Goal: Task Accomplishment & Management: Use online tool/utility

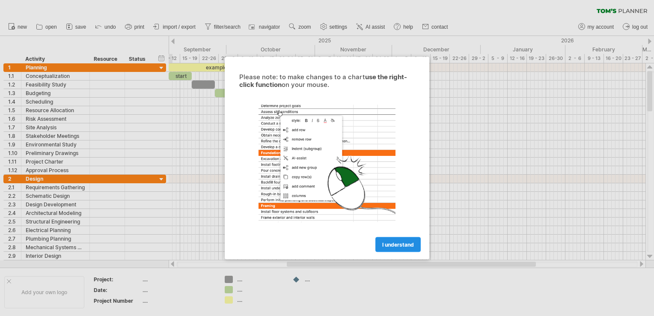
click at [402, 239] on link "I understand" at bounding box center [398, 244] width 45 height 15
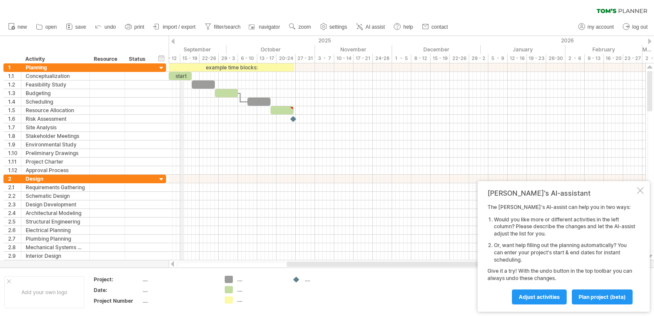
drag, startPoint x: 171, startPoint y: 42, endPoint x: 181, endPoint y: 42, distance: 9.4
click at [181, 42] on div "Trying to reach [DOMAIN_NAME] Connected again... 0% clear filter new 1" at bounding box center [327, 158] width 654 height 316
drag, startPoint x: 172, startPoint y: 38, endPoint x: 179, endPoint y: 41, distance: 7.3
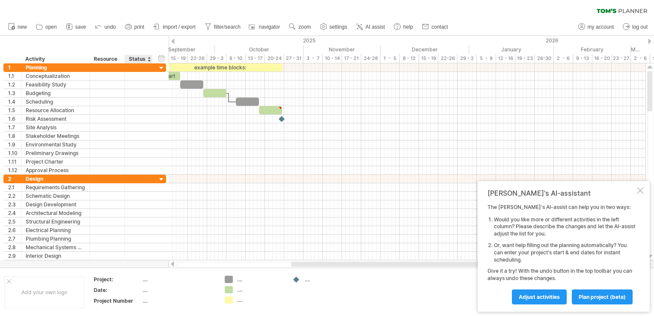
drag, startPoint x: 178, startPoint y: 41, endPoint x: 157, endPoint y: 43, distance: 20.7
click at [157, 43] on div "Trying to reach [DOMAIN_NAME] Connected again... 0% clear filter new 1" at bounding box center [327, 158] width 654 height 316
drag, startPoint x: 304, startPoint y: 42, endPoint x: 305, endPoint y: 46, distance: 4.9
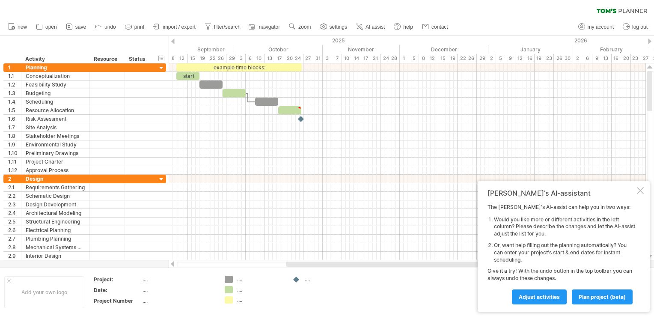
drag, startPoint x: 635, startPoint y: 56, endPoint x: 656, endPoint y: 61, distance: 21.6
click at [654, 61] on html "progress(100%) Trying to reach [DOMAIN_NAME] Connected again... 0% clear filter…" at bounding box center [327, 159] width 654 height 318
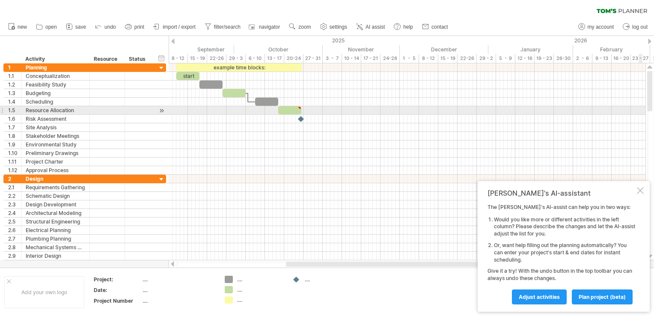
click at [654, 107] on html "progress(100%) Trying to reach [DOMAIN_NAME] Connected again... 0% clear filter…" at bounding box center [327, 159] width 654 height 318
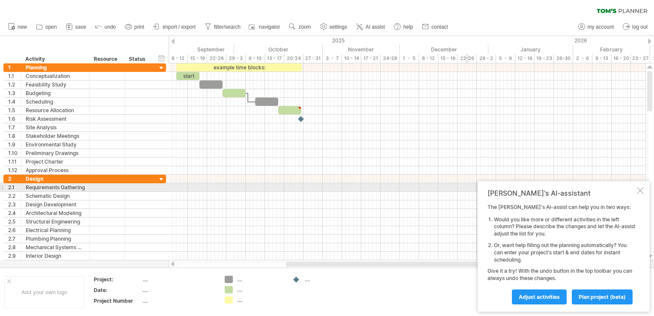
click at [654, 183] on html "progress(100%) Trying to reach [DOMAIN_NAME] Connected again... 0% clear filter…" at bounding box center [327, 159] width 654 height 318
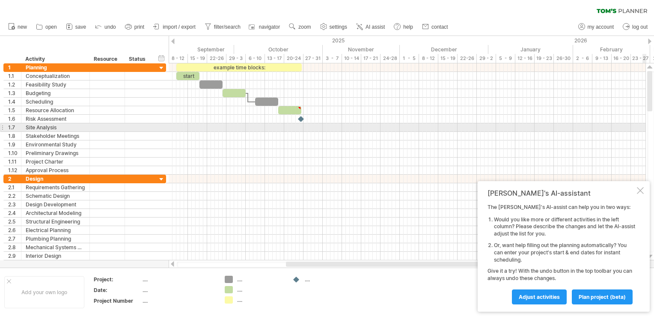
click at [654, 131] on html "progress(100%) Trying to reach [DOMAIN_NAME] Connected again... 0% clear filter…" at bounding box center [327, 159] width 654 height 318
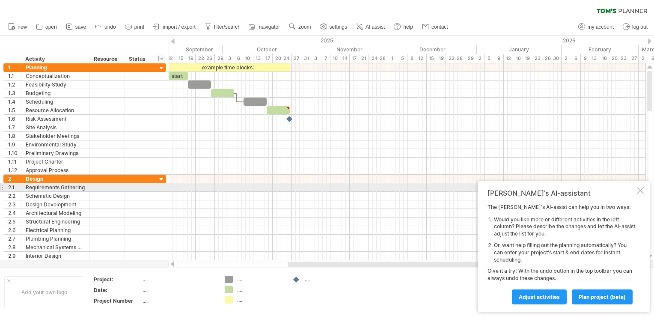
click at [642, 190] on div at bounding box center [640, 190] width 7 height 7
